Goal: Communication & Community: Participate in discussion

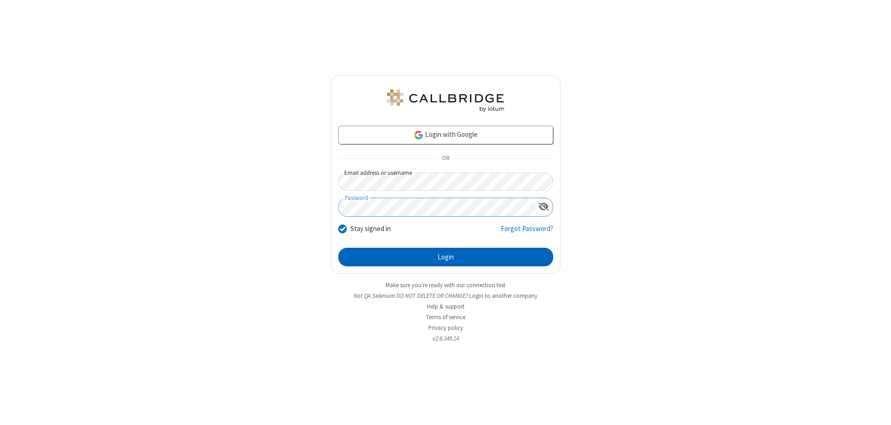
click at [445, 257] on button "Login" at bounding box center [445, 257] width 215 height 19
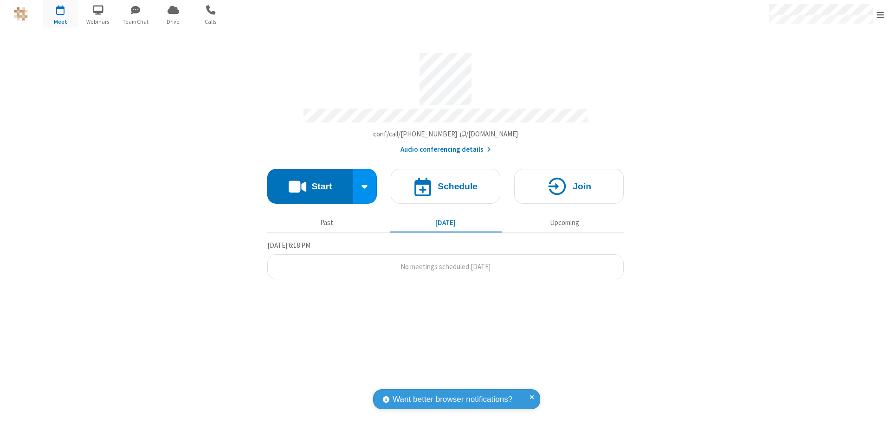
click at [310, 182] on button "Start" at bounding box center [310, 186] width 86 height 35
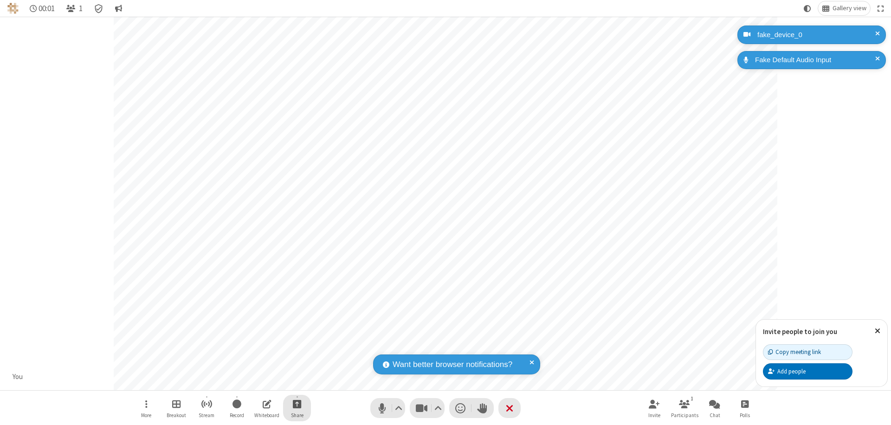
click at [297, 404] on span "Start sharing" at bounding box center [297, 404] width 9 height 12
click at [259, 381] on span "Share my screen" at bounding box center [259, 382] width 11 height 8
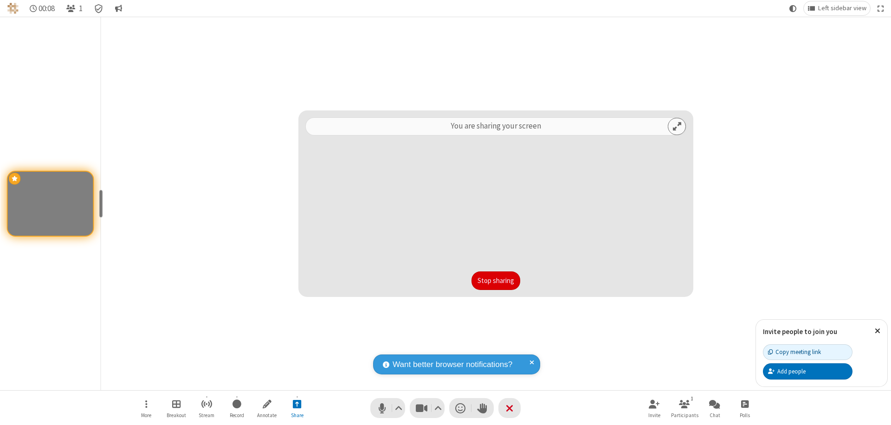
click at [495, 281] on button "Stop sharing" at bounding box center [495, 280] width 49 height 19
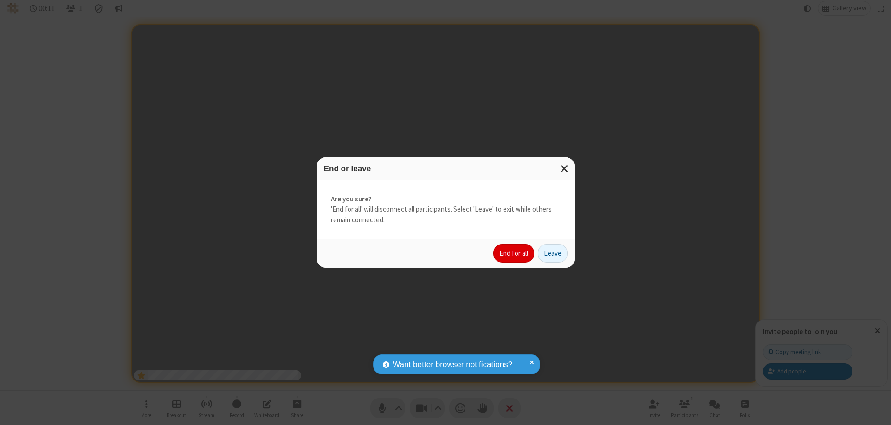
click at [514, 253] on button "End for all" at bounding box center [513, 253] width 41 height 19
